Goal: Book appointment/travel/reservation

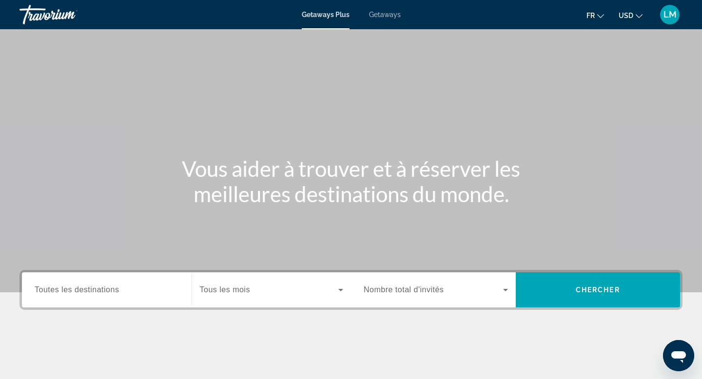
click at [132, 286] on input "Destination Toutes les destinations" at bounding box center [107, 291] width 144 height 12
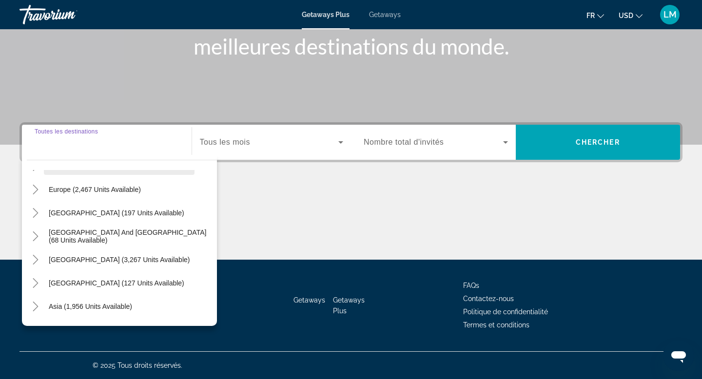
scroll to position [117, 0]
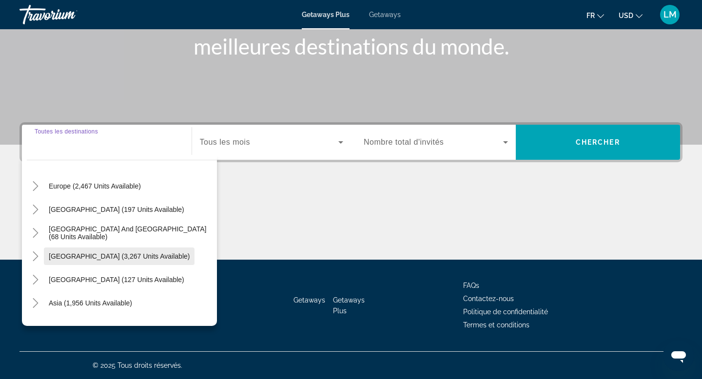
click at [128, 251] on span "Search widget" at bounding box center [119, 256] width 151 height 23
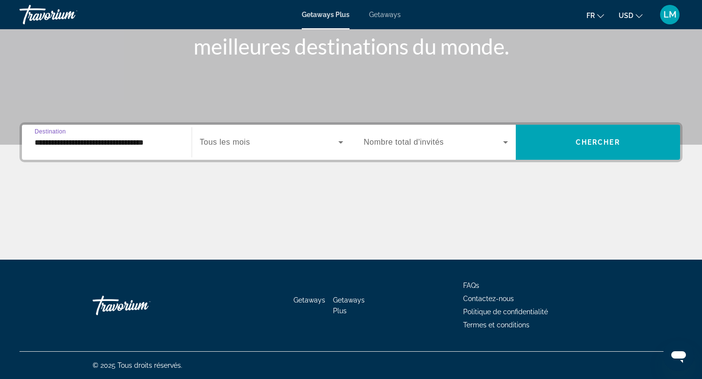
click at [238, 142] on span "Tous les mois" at bounding box center [225, 142] width 50 height 8
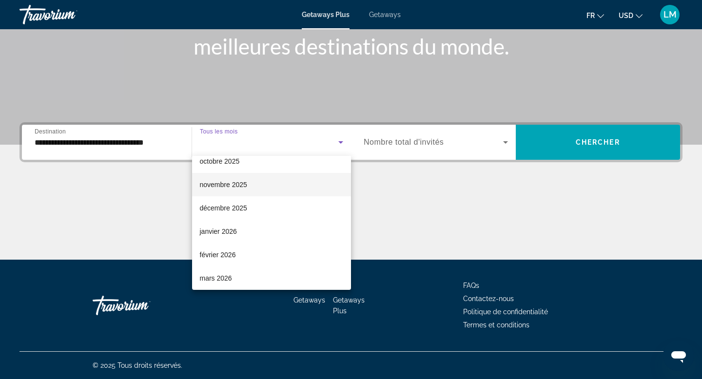
scroll to position [63, 0]
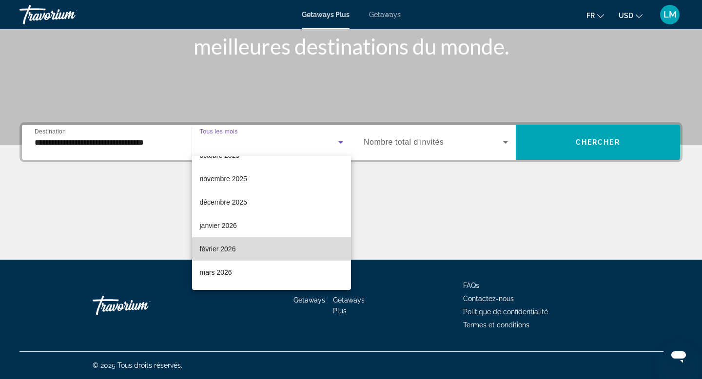
click at [225, 253] on span "février 2026" at bounding box center [218, 249] width 36 height 12
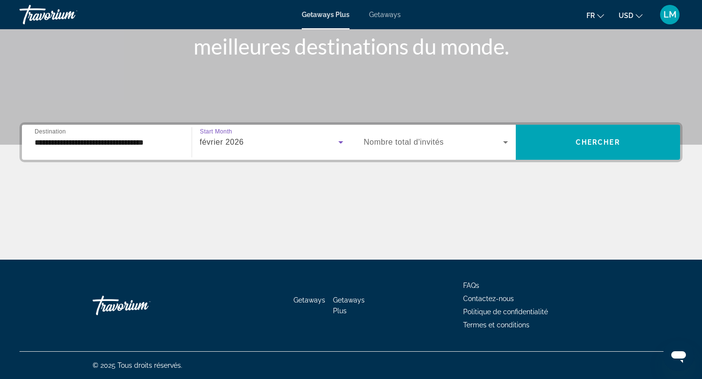
click at [157, 151] on div "**********" at bounding box center [107, 143] width 144 height 28
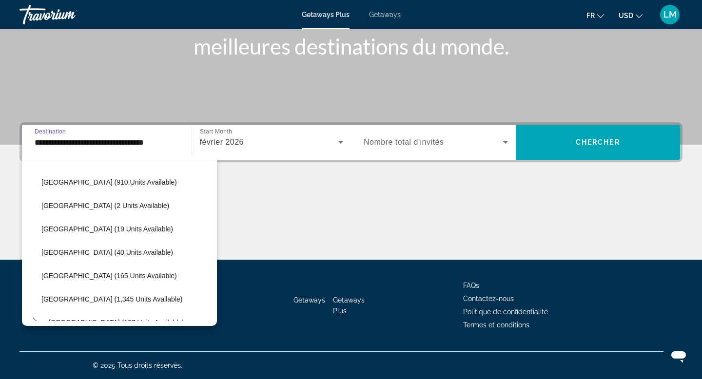
scroll to position [259, 0]
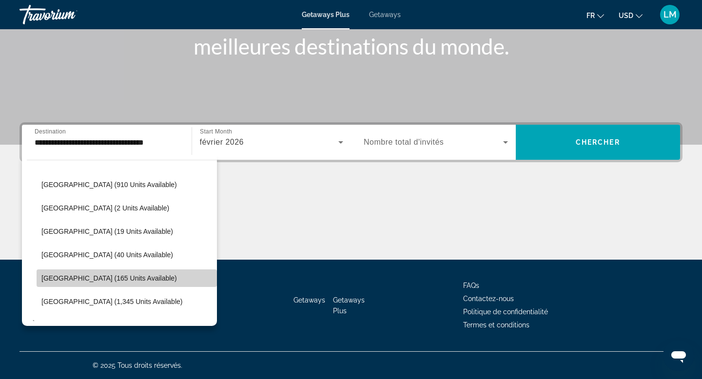
click at [110, 277] on span "[GEOGRAPHIC_DATA] (165 units available)" at bounding box center [108, 278] width 135 height 8
type input "**********"
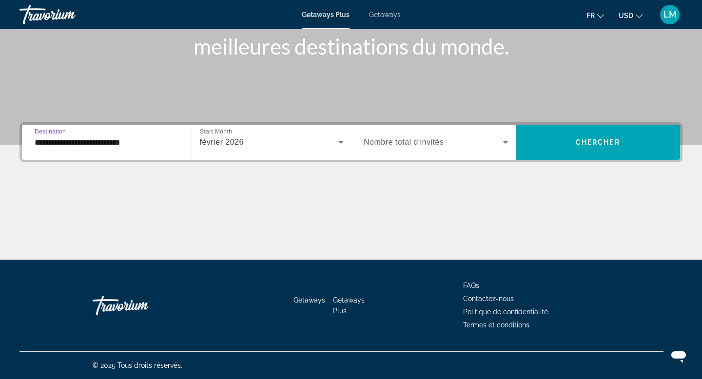
click at [240, 138] on span "février 2026" at bounding box center [222, 142] width 44 height 8
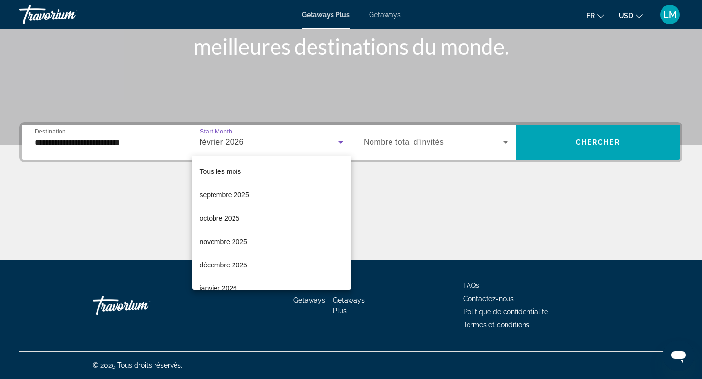
scroll to position [34, 0]
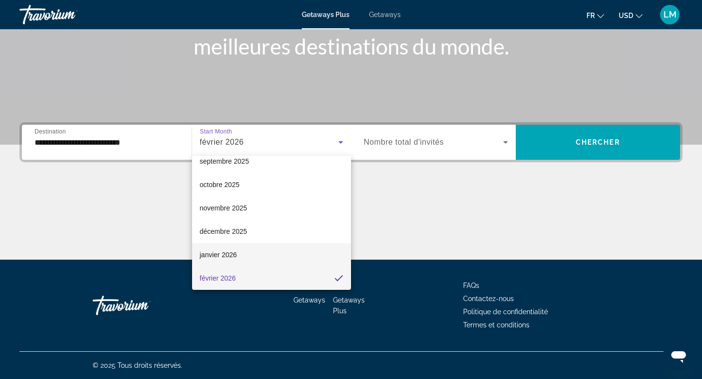
click at [235, 253] on span "janvier 2026" at bounding box center [218, 255] width 37 height 12
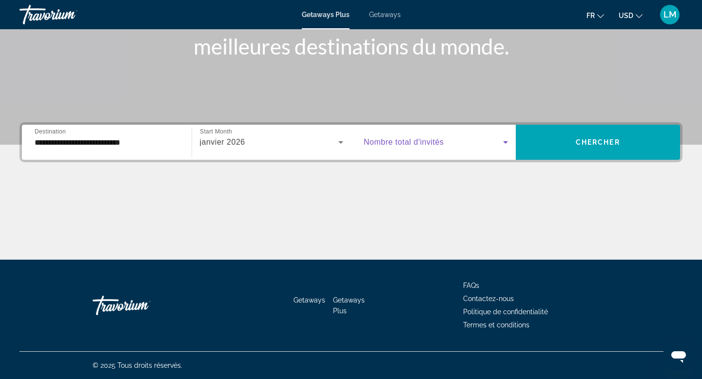
click at [443, 137] on span "Search widget" at bounding box center [432, 142] width 139 height 12
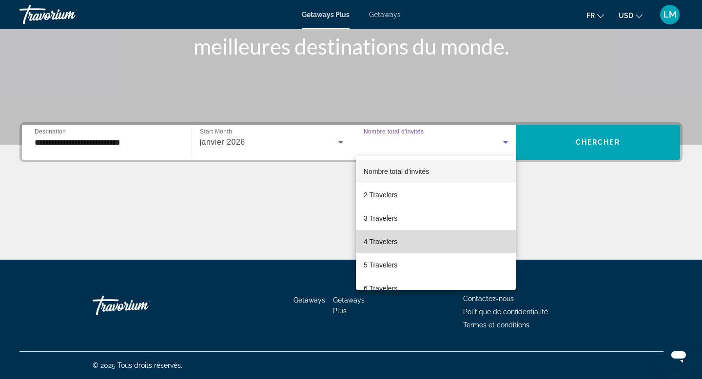
click at [406, 252] on mat-option "4 Travelers" at bounding box center [436, 241] width 160 height 23
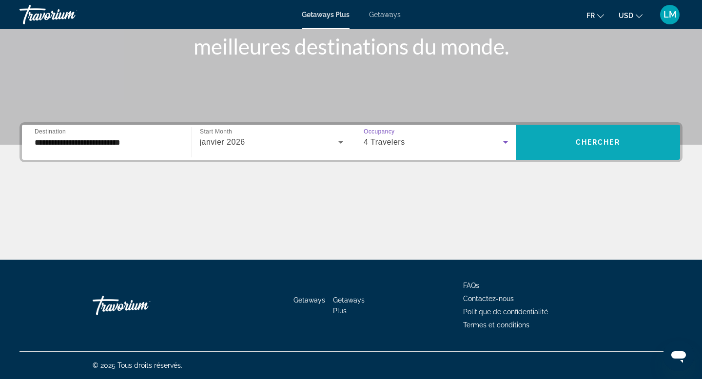
click at [563, 138] on span "Search widget" at bounding box center [597, 142] width 165 height 23
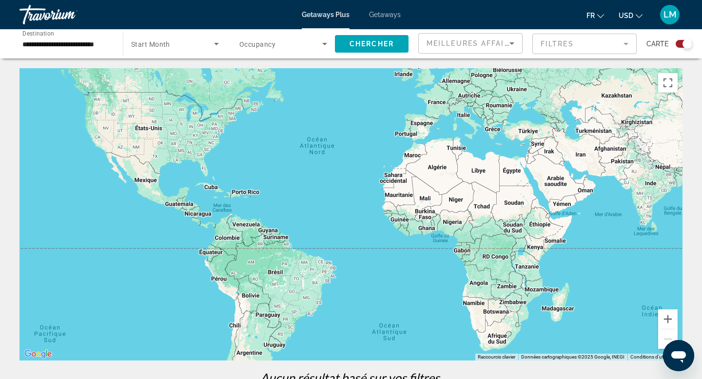
drag, startPoint x: 299, startPoint y: 334, endPoint x: 273, endPoint y: 209, distance: 127.9
click at [273, 209] on div "Main content" at bounding box center [350, 214] width 663 height 292
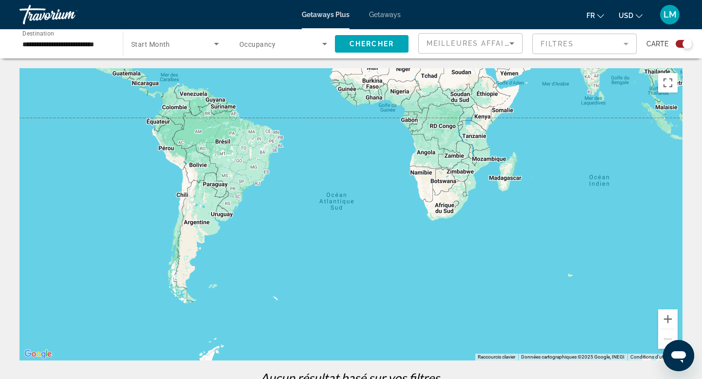
click at [683, 47] on div "Search widget" at bounding box center [683, 44] width 17 height 8
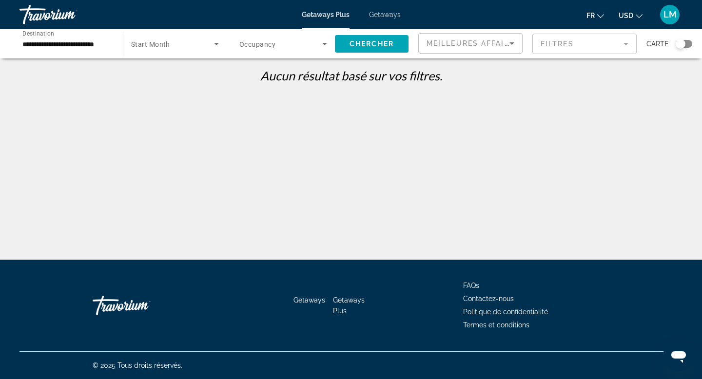
click at [142, 41] on span "Start Month" at bounding box center [150, 44] width 39 height 8
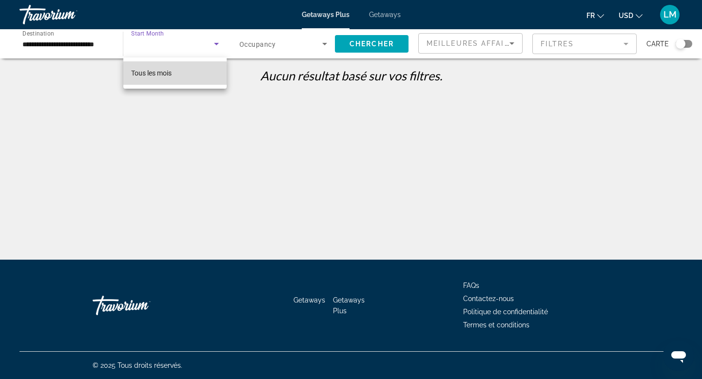
click at [149, 78] on span "Tous les mois" at bounding box center [151, 73] width 40 height 12
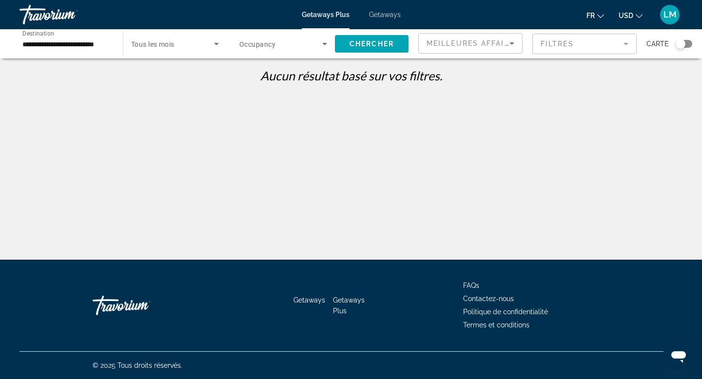
click at [263, 47] on span "Occupancy" at bounding box center [257, 44] width 36 height 8
click at [256, 79] on mat-option "Nombre total d'invités" at bounding box center [282, 72] width 103 height 23
click at [362, 40] on span "Chercher" at bounding box center [371, 44] width 44 height 8
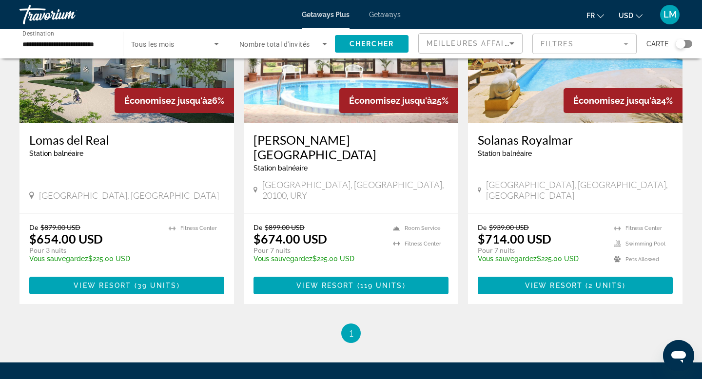
scroll to position [127, 0]
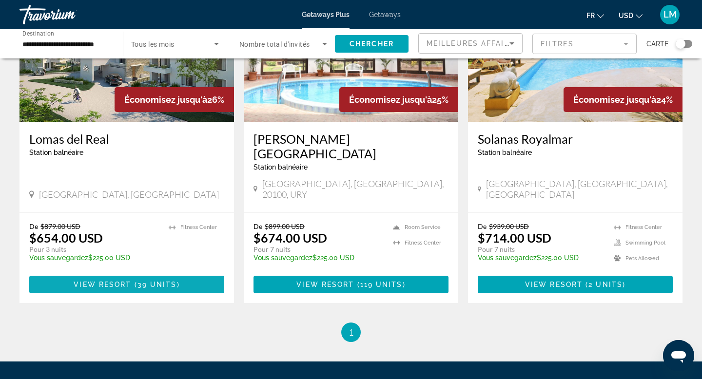
click at [129, 281] on span "View Resort" at bounding box center [102, 285] width 57 height 8
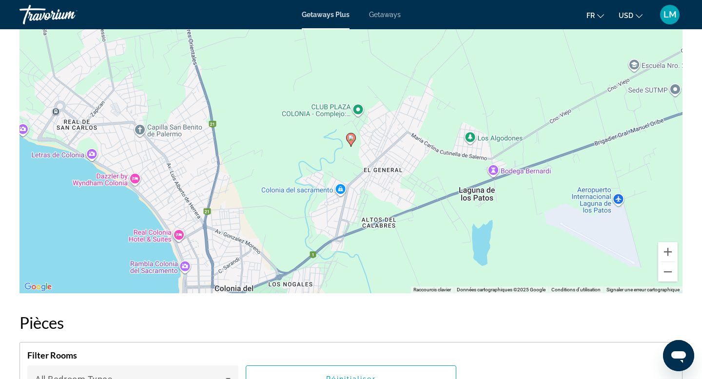
scroll to position [1206, 0]
